Goal: Transaction & Acquisition: Purchase product/service

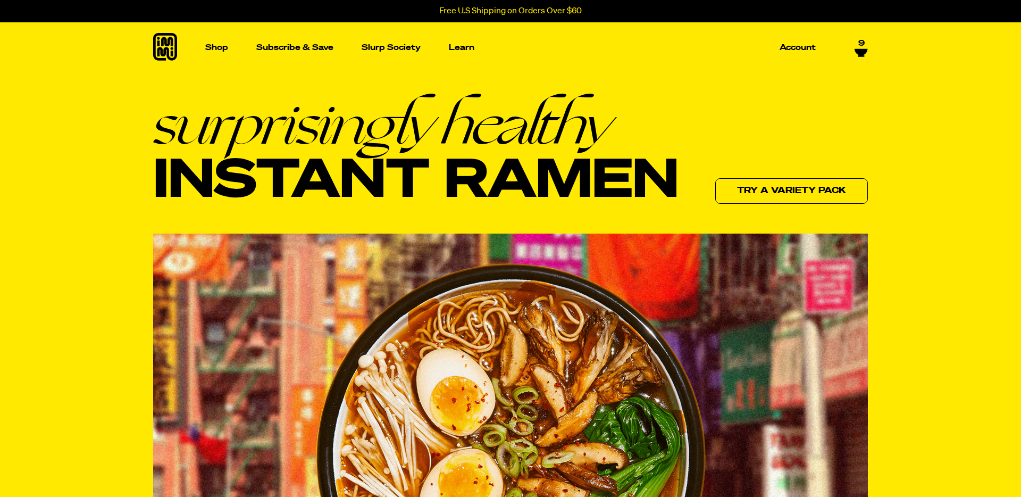
click at [869, 46] on div "Shop Packets Cups new Toppings new Merch Subscribe & Save Slurp Society Learn O…" at bounding box center [511, 47] width 766 height 51
click at [856, 48] on icon at bounding box center [861, 49] width 13 height 6
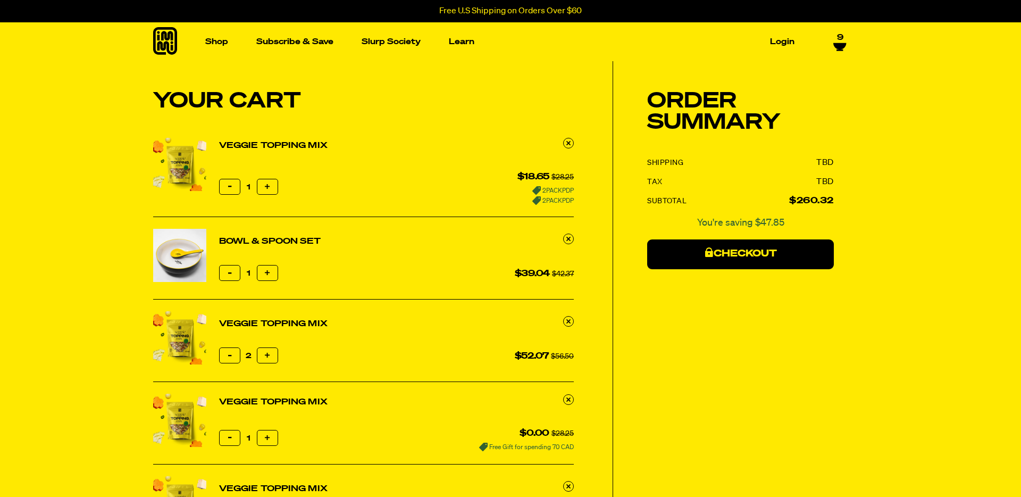
click at [848, 47] on div "Shop Packets Cups new Toppings" at bounding box center [511, 41] width 766 height 39
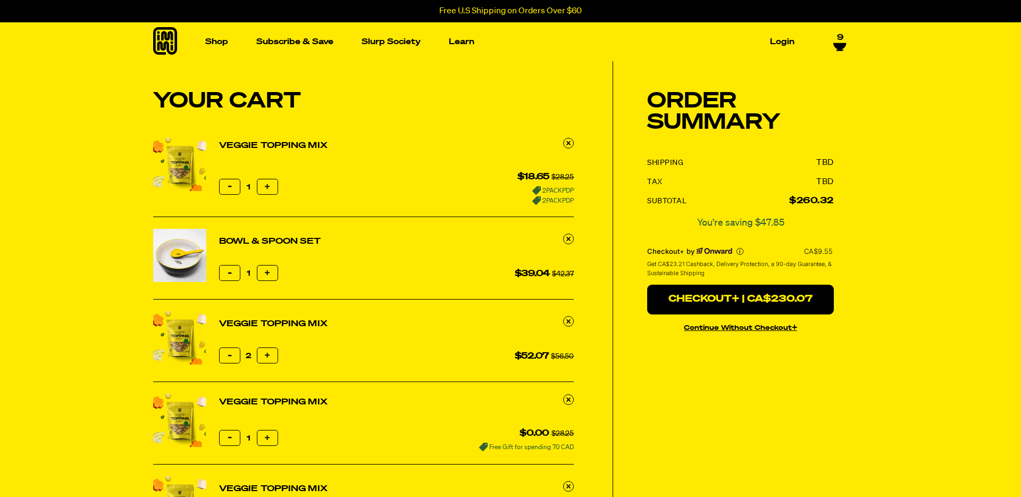
click at [168, 40] on icon at bounding box center [165, 41] width 24 height 28
click at [268, 148] on link "Veggie Topping Mix" at bounding box center [273, 145] width 109 height 13
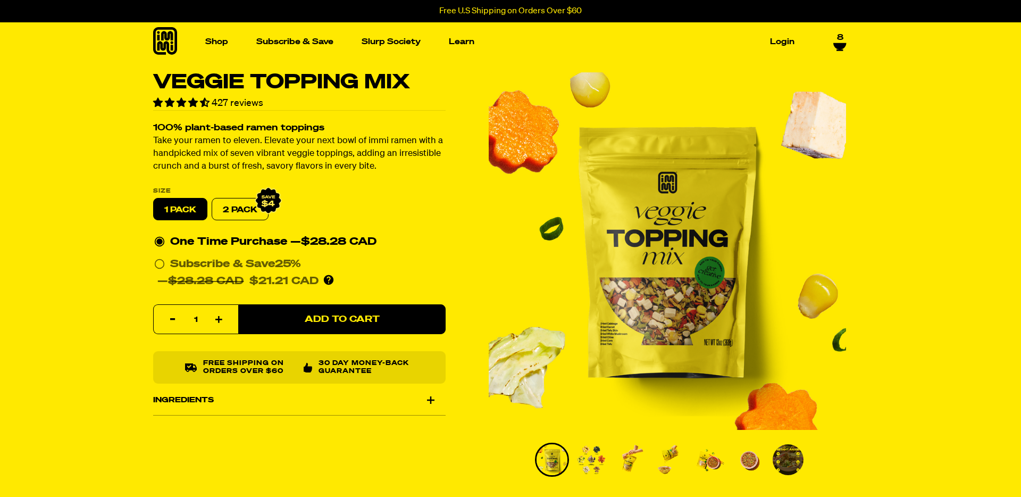
click at [840, 45] on icon at bounding box center [840, 42] width 13 height 6
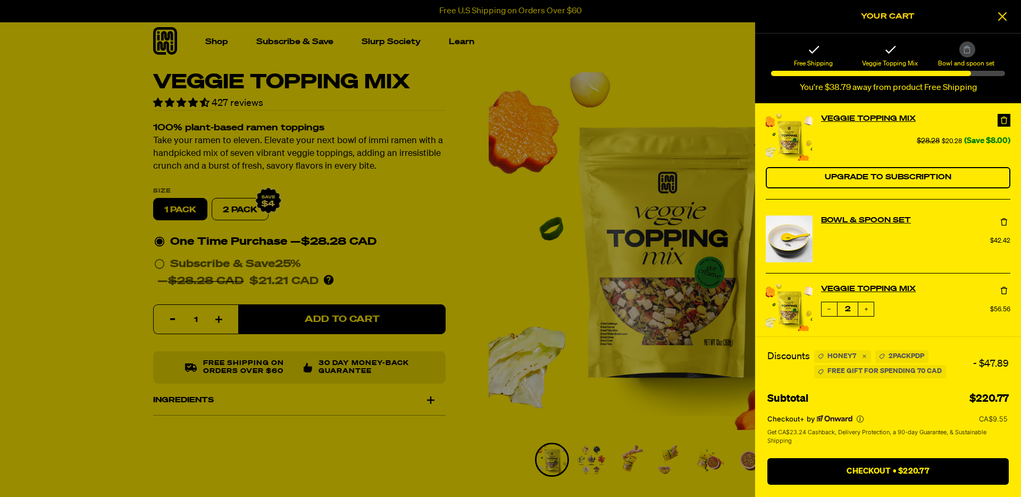
click at [1004, 122] on icon at bounding box center [1004, 120] width 11 height 11
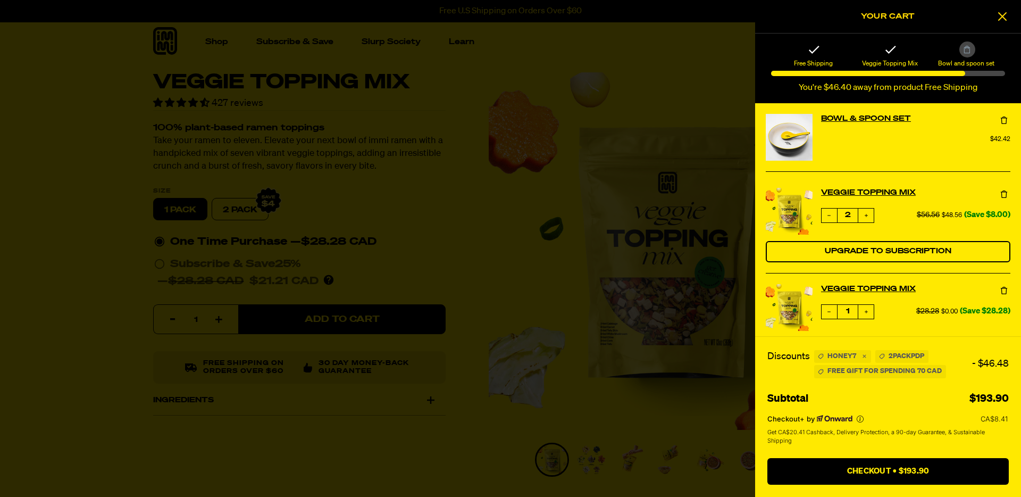
click at [843, 149] on div "Bowl & Spoon Set $42.42" at bounding box center [888, 137] width 245 height 47
